Goal: Information Seeking & Learning: Learn about a topic

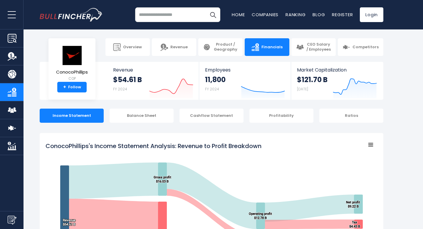
click at [202, 172] on rect "ConocoPhillips's Income Statement Analysis: Revenue to Profit Breakdown" at bounding box center [212, 212] width 332 height 147
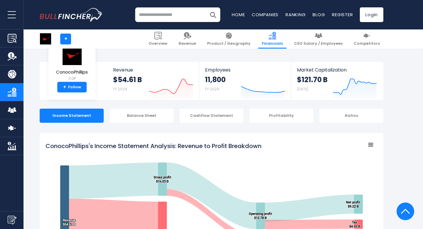
scroll to position [118, 0]
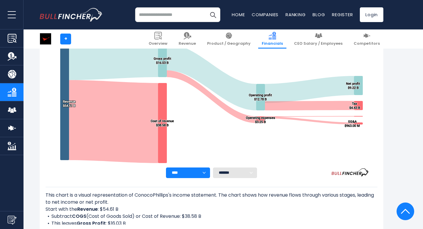
click at [203, 171] on select "**** **** **** **** **** ****" at bounding box center [188, 172] width 44 height 11
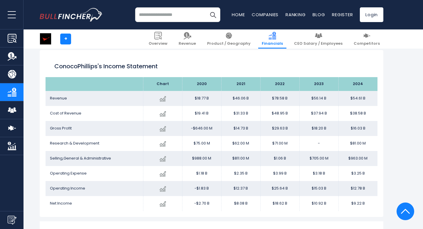
click at [203, 137] on td "$75.00 M" at bounding box center [201, 143] width 39 height 15
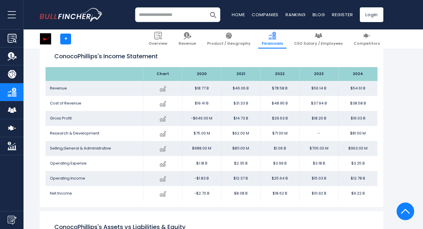
scroll to position [268, 0]
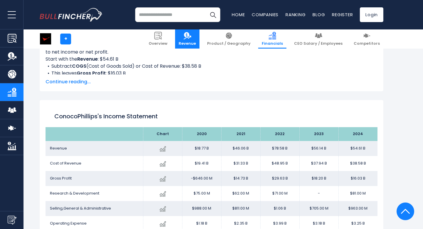
click at [191, 36] on img at bounding box center [188, 36] width 8 height 8
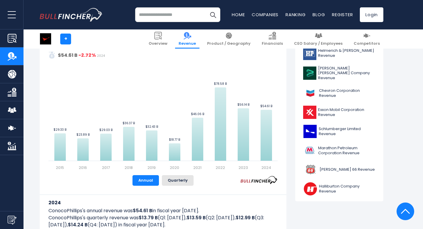
scroll to position [166, 0]
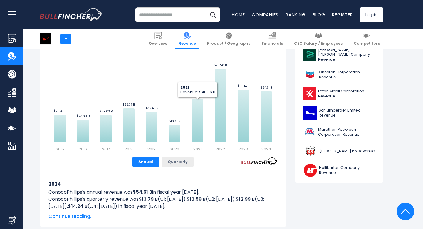
click at [183, 160] on button "Quarterly" at bounding box center [178, 161] width 32 height 11
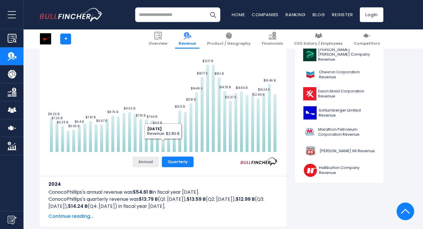
click at [147, 162] on button "Annual" at bounding box center [146, 161] width 26 height 11
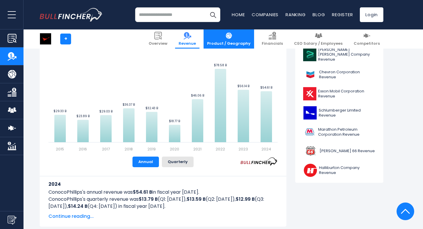
click at [254, 38] on link "Product / Geography" at bounding box center [229, 38] width 51 height 19
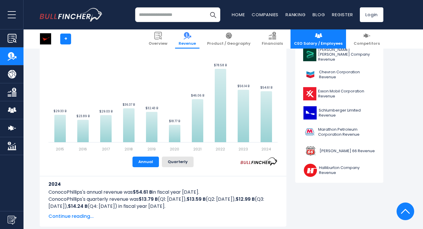
click at [321, 35] on img at bounding box center [319, 36] width 8 height 8
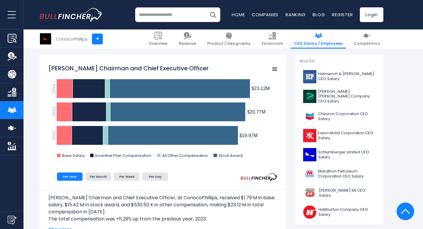
scroll to position [150, 0]
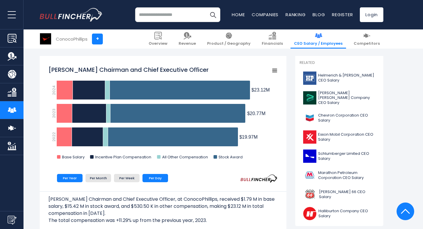
click at [164, 181] on li "Per Day" at bounding box center [156, 178] width 26 height 8
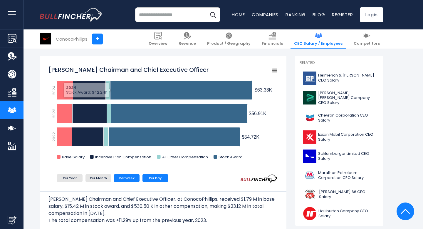
click at [121, 179] on li "Per Week" at bounding box center [127, 178] width 26 height 8
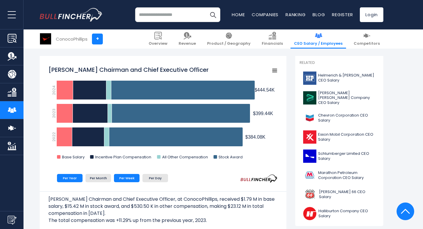
click at [81, 177] on li "Per Year" at bounding box center [70, 178] width 26 height 8
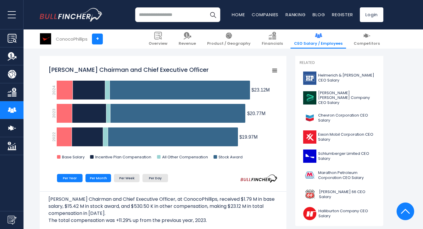
click at [100, 180] on li "Per Month" at bounding box center [99, 178] width 26 height 8
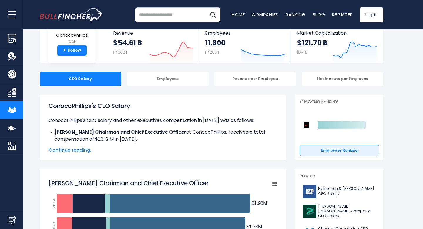
scroll to position [0, 0]
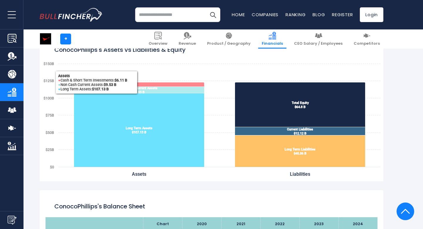
scroll to position [318, 0]
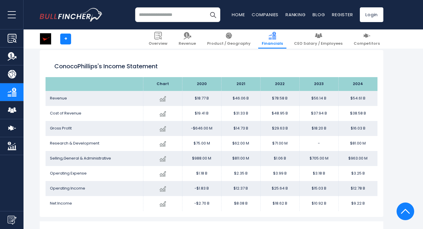
scroll to position [118, 0]
